Goal: Check status: Check status

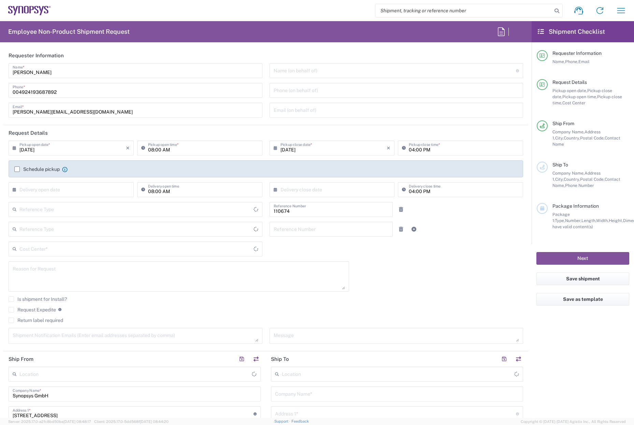
type input "[GEOGRAPHIC_DATA]"
type input "Department"
type input "DE01, CIO, IT, ESS14 110674"
type input "[GEOGRAPHIC_DATA]"
type input "Delivered at Place"
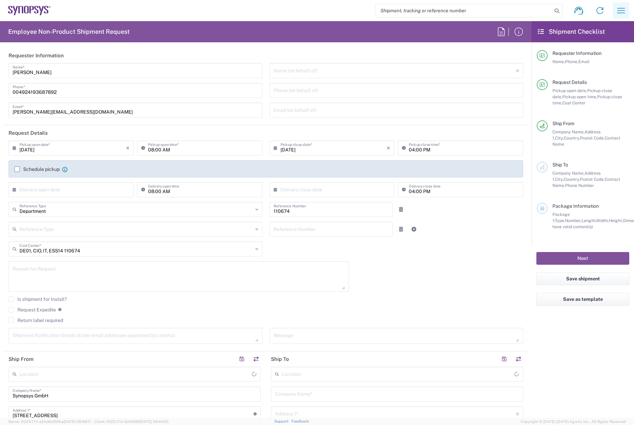
click at [618, 14] on icon "button" at bounding box center [620, 10] width 11 height 11
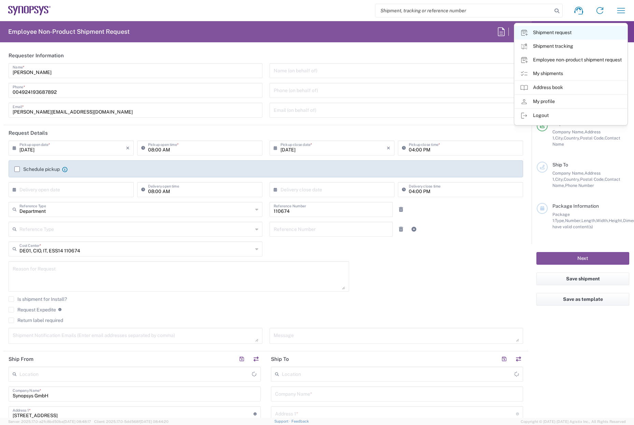
type input "[GEOGRAPHIC_DATA] DE04"
click at [576, 50] on link "Shipment tracking" at bounding box center [570, 47] width 113 height 14
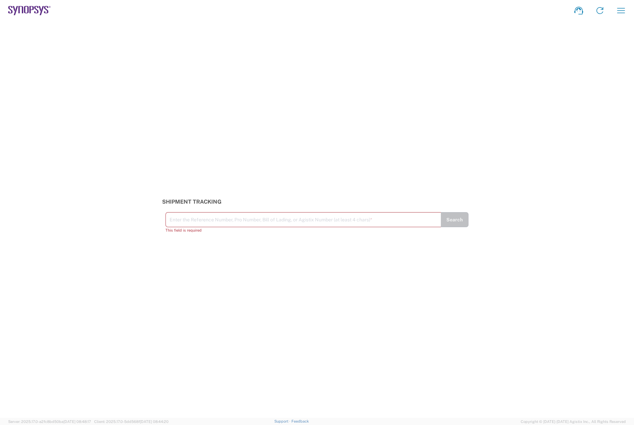
click at [217, 216] on input "text" at bounding box center [303, 219] width 267 height 12
paste input "56453597"
type input "56453597"
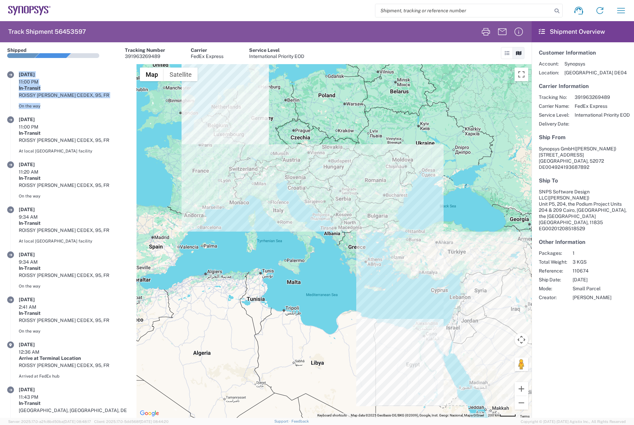
drag, startPoint x: 19, startPoint y: 74, endPoint x: 127, endPoint y: 102, distance: 110.9
click at [127, 102] on div "08/13/2025 11:00 PM In-Transit ROISSY CHARLES DE GAULLE CEDEX, 95, FR On the way" at bounding box center [74, 91] width 111 height 40
copy div "08/13/2025 11:00 PM In-Transit ROISSY CHARLES DE GAULLE CEDEX, 95, FR On the way"
drag, startPoint x: 620, startPoint y: 414, endPoint x: 625, endPoint y: 413, distance: 4.8
click at [621, 414] on agx-shipment-overview-widget "Customer Information Account: Synopsys Location: Aachen DE04 Carrier Informatio…" at bounding box center [582, 230] width 102 height 376
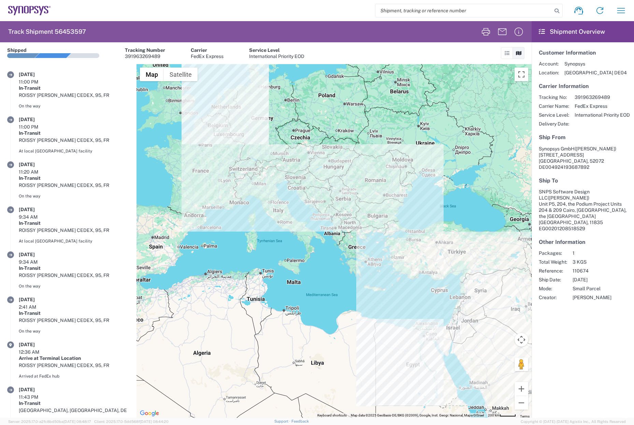
click at [212, 150] on div "To navigate, press the arrow keys." at bounding box center [333, 241] width 395 height 354
